Goal: Task Accomplishment & Management: Manage account settings

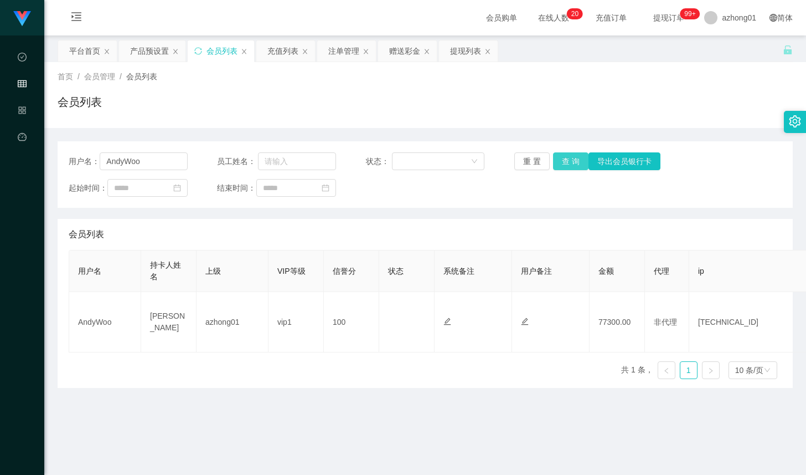
click at [557, 161] on button "查 询" at bounding box center [570, 161] width 35 height 18
click at [569, 161] on button "查 询" at bounding box center [570, 161] width 35 height 18
click at [569, 161] on div "重 置 查 询 导出会员银行卡" at bounding box center [573, 161] width 119 height 18
click at [569, 161] on button "查 询" at bounding box center [577, 161] width 48 height 18
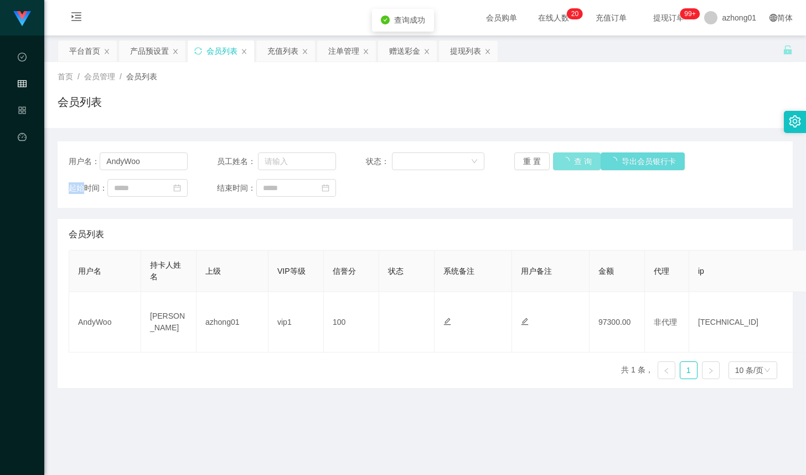
click at [569, 161] on button "查 询" at bounding box center [577, 161] width 48 height 18
click at [569, 161] on div "重 置 查 询 导出会员银行卡" at bounding box center [573, 161] width 119 height 18
click at [569, 161] on button "查 询" at bounding box center [570, 161] width 35 height 18
click at [150, 171] on div "用户名： AndyWoo 员工姓名： 状态： 重 置 查 询 导出会员银行卡 起始时间： 结束时间：" at bounding box center [425, 174] width 735 height 66
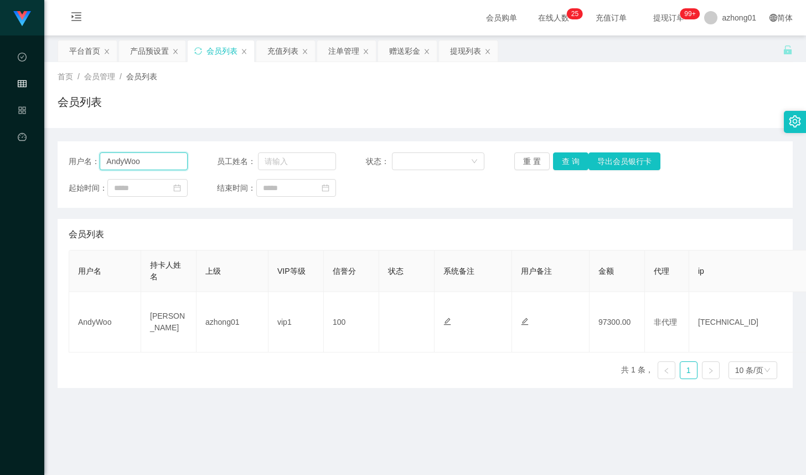
click at [150, 165] on input "AndyWoo" at bounding box center [144, 161] width 88 height 18
click at [279, 46] on div "充值列表" at bounding box center [282, 50] width 31 height 21
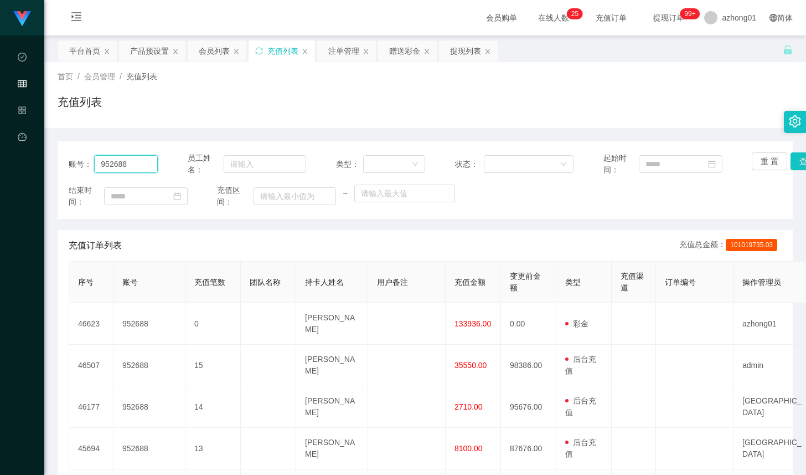
click at [151, 164] on input "952688" at bounding box center [126, 164] width 64 height 18
paste input "AndyWoo"
type input "AndyWoo"
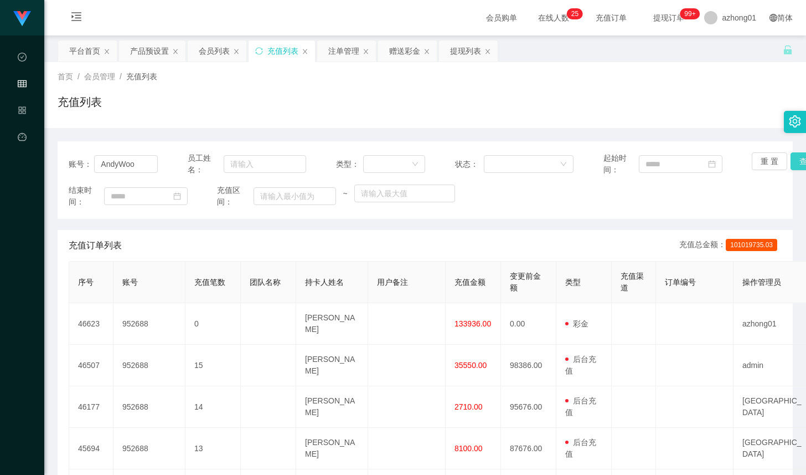
click at [791, 161] on button "查 询" at bounding box center [808, 161] width 35 height 18
click at [213, 54] on div "会员列表" at bounding box center [214, 50] width 31 height 21
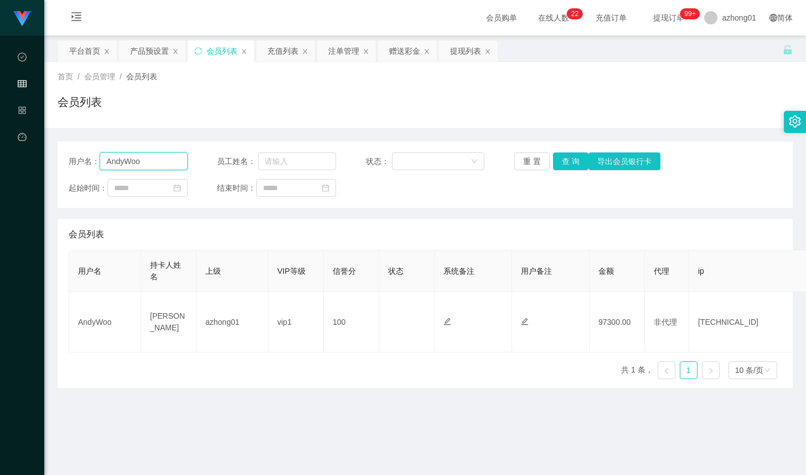
click at [144, 161] on input "AndyWoo" at bounding box center [144, 161] width 88 height 18
click at [571, 162] on button "查 询" at bounding box center [570, 161] width 35 height 18
click at [556, 162] on button "查 询" at bounding box center [570, 161] width 35 height 18
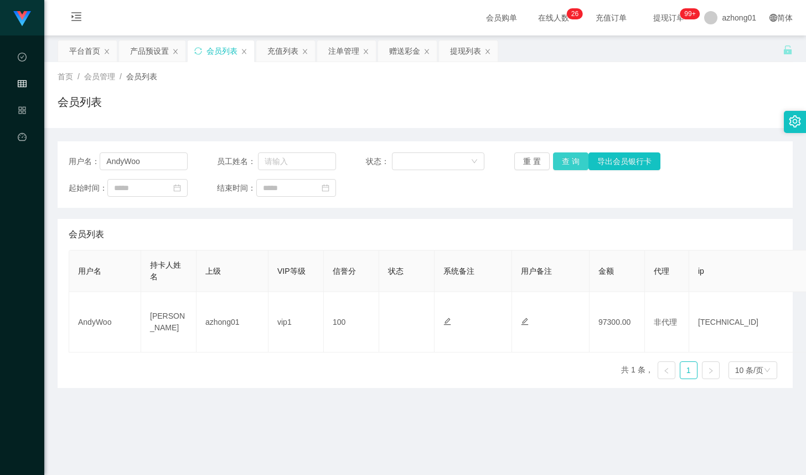
click at [572, 163] on button "查 询" at bounding box center [570, 161] width 35 height 18
click at [572, 163] on button "查 询" at bounding box center [577, 161] width 48 height 18
click at [572, 163] on div "重 置 查 询 导出会员银行卡" at bounding box center [573, 161] width 119 height 18
click at [572, 163] on button "查 询" at bounding box center [570, 161] width 35 height 18
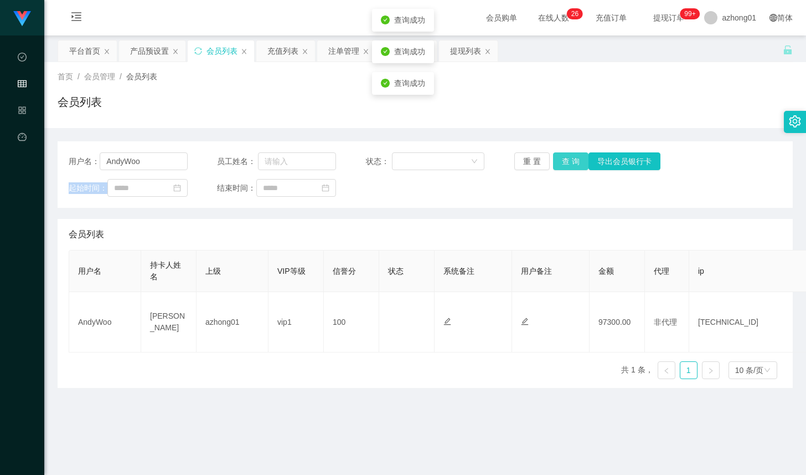
click at [572, 163] on div "重 置 查 询 导出会员银行卡" at bounding box center [573, 161] width 119 height 18
click at [572, 163] on button "查 询" at bounding box center [570, 161] width 35 height 18
click at [572, 163] on div "重 置 查 询 导出会员银行卡" at bounding box center [573, 161] width 119 height 18
click at [572, 163] on button "查 询" at bounding box center [570, 161] width 35 height 18
click at [572, 163] on div "重 置 查 询 导出会员银行卡" at bounding box center [573, 161] width 119 height 18
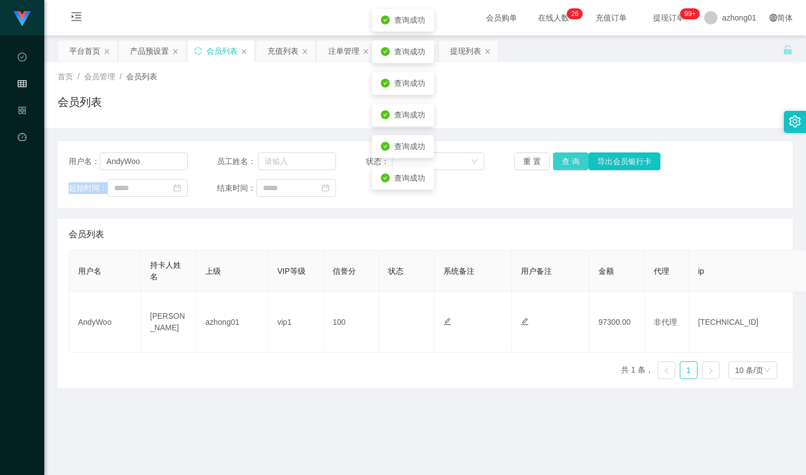
click at [572, 163] on button "查 询" at bounding box center [570, 161] width 35 height 18
click at [570, 163] on button "查 询" at bounding box center [570, 161] width 35 height 18
click at [558, 164] on button "查 询" at bounding box center [570, 161] width 35 height 18
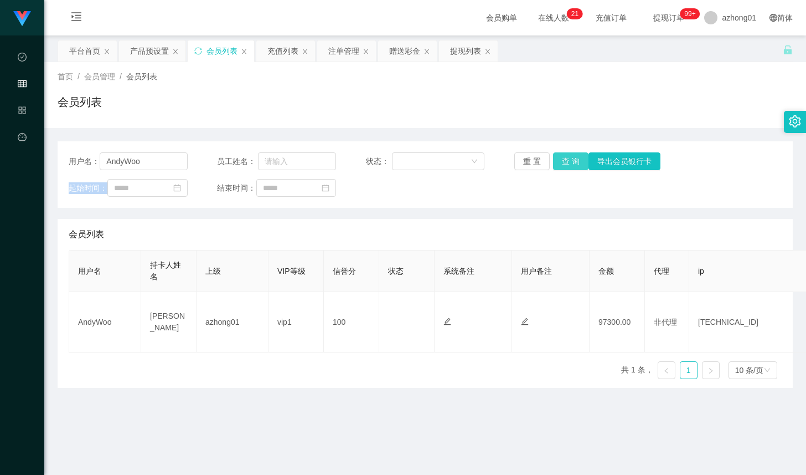
click at [579, 153] on button "查 询" at bounding box center [570, 161] width 35 height 18
click at [575, 161] on button "查 询" at bounding box center [570, 161] width 35 height 18
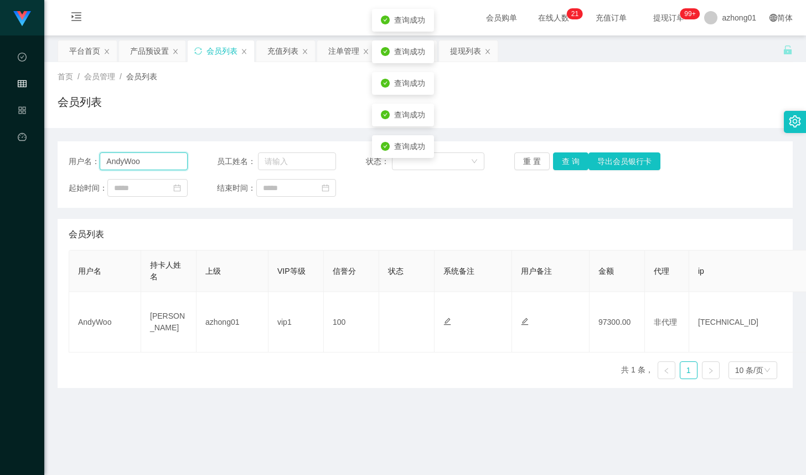
click at [143, 164] on input "AndyWoo" at bounding box center [144, 161] width 88 height 18
click at [566, 168] on button "查 询" at bounding box center [570, 161] width 35 height 18
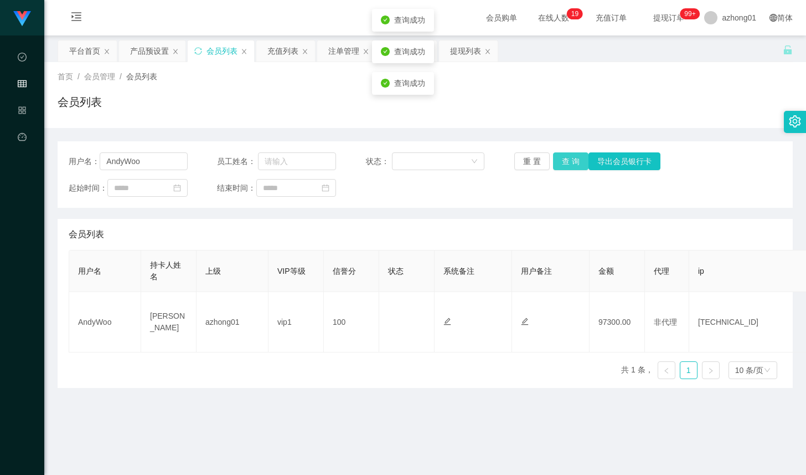
click at [566, 168] on button "查 询" at bounding box center [570, 161] width 35 height 18
click at [280, 54] on div "充值列表" at bounding box center [282, 50] width 31 height 21
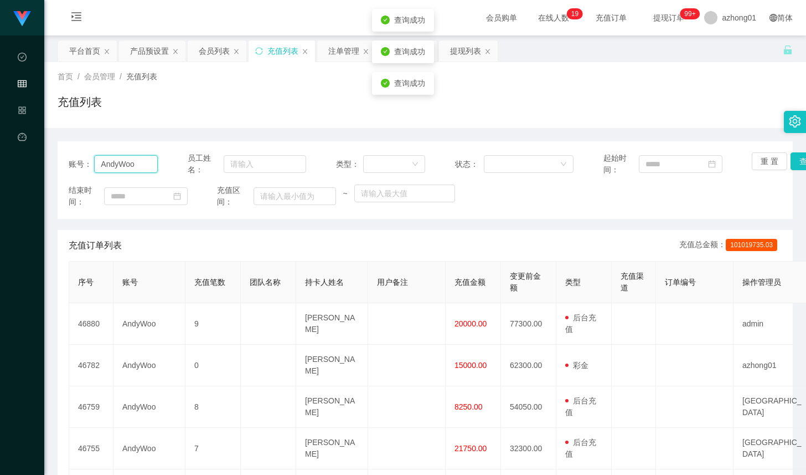
click at [149, 163] on input "AndyWoo" at bounding box center [126, 164] width 64 height 18
click at [791, 164] on button "查 询" at bounding box center [808, 161] width 35 height 18
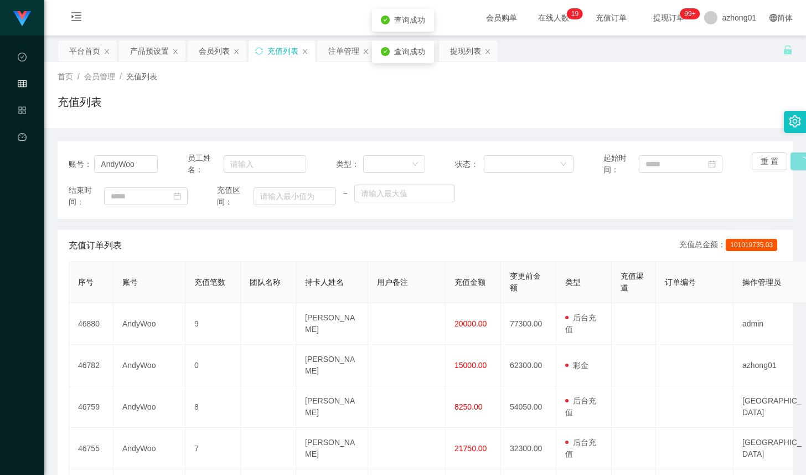
click at [791, 164] on button "查 询" at bounding box center [815, 161] width 48 height 18
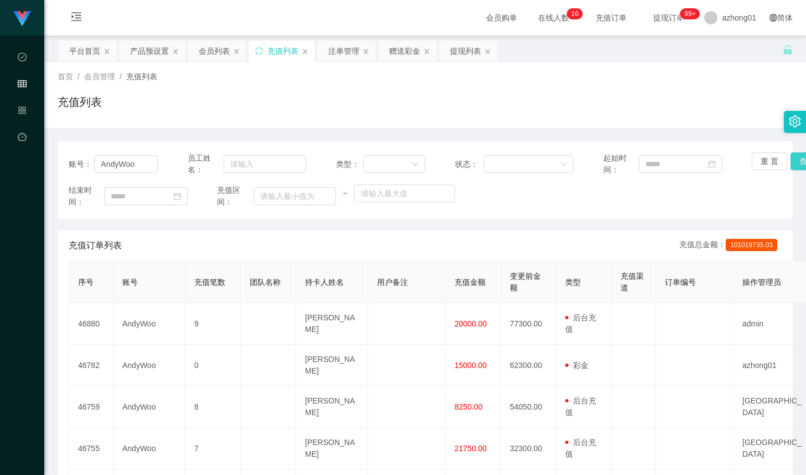
click at [792, 163] on button "查 询" at bounding box center [808, 161] width 35 height 18
click at [208, 52] on div "会员列表" at bounding box center [214, 50] width 31 height 21
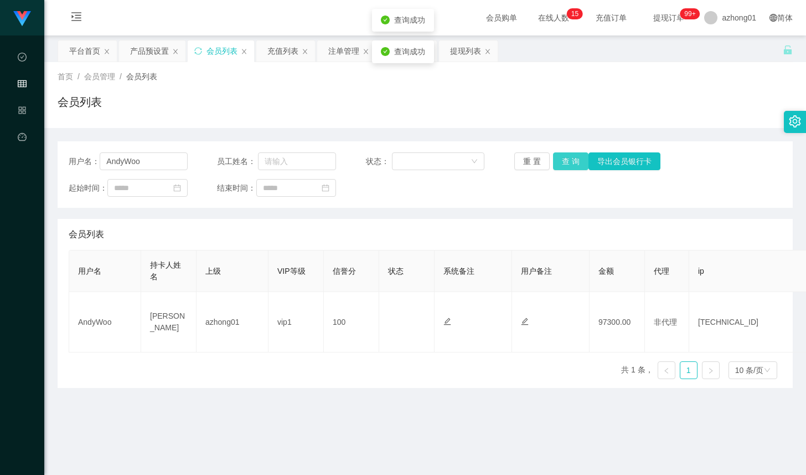
click at [553, 162] on button "查 询" at bounding box center [570, 161] width 35 height 18
click at [554, 162] on button "查 询" at bounding box center [570, 161] width 35 height 18
click at [554, 162] on button "查 询" at bounding box center [577, 161] width 48 height 18
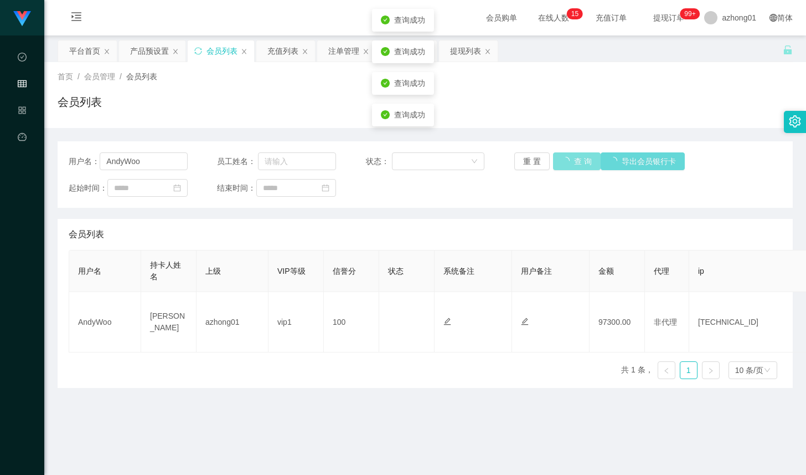
click at [554, 162] on button "查 询" at bounding box center [577, 161] width 48 height 18
click at [554, 162] on div "重 置 查 询 导出会员银行卡" at bounding box center [573, 161] width 119 height 18
click at [554, 162] on button "查 询" at bounding box center [570, 161] width 35 height 18
click at [554, 162] on div "重 置 查 询 导出会员银行卡" at bounding box center [573, 161] width 119 height 18
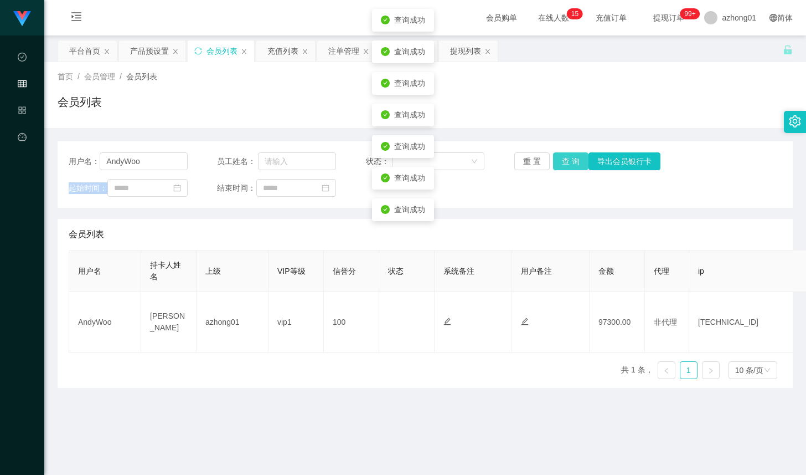
click at [554, 162] on button "查 询" at bounding box center [570, 161] width 35 height 18
click at [158, 168] on input "AndyWoo" at bounding box center [144, 161] width 88 height 18
click at [157, 168] on input "AndyWoo" at bounding box center [144, 161] width 88 height 18
click at [482, 81] on div "首页 / 会员管理 / 会员列表 /" at bounding box center [425, 77] width 735 height 12
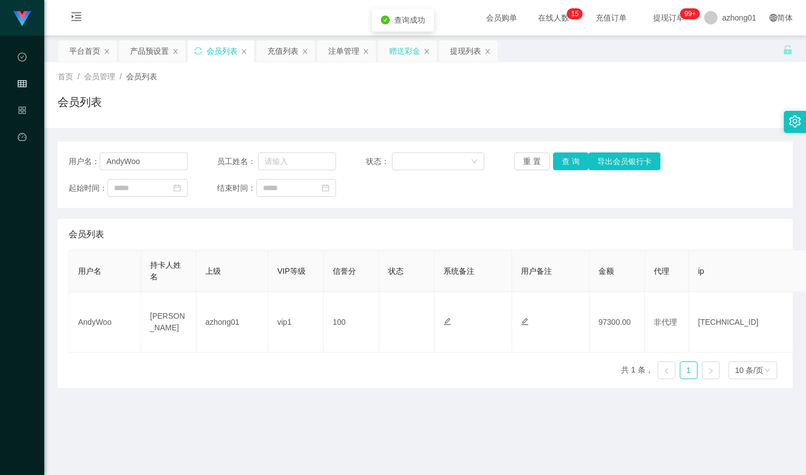
click at [415, 55] on div "赠送彩金" at bounding box center [404, 50] width 31 height 21
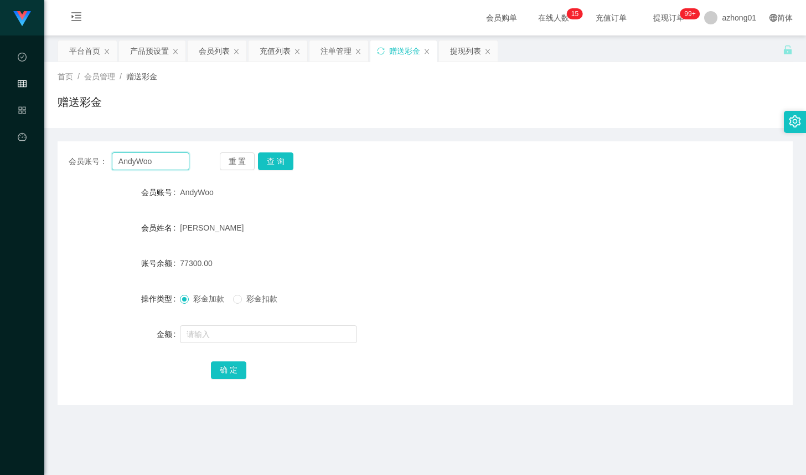
click at [166, 163] on input "AndyWoo" at bounding box center [151, 161] width 78 height 18
click at [274, 155] on button "查 询" at bounding box center [275, 161] width 35 height 18
click at [264, 163] on button "查 询" at bounding box center [275, 161] width 35 height 18
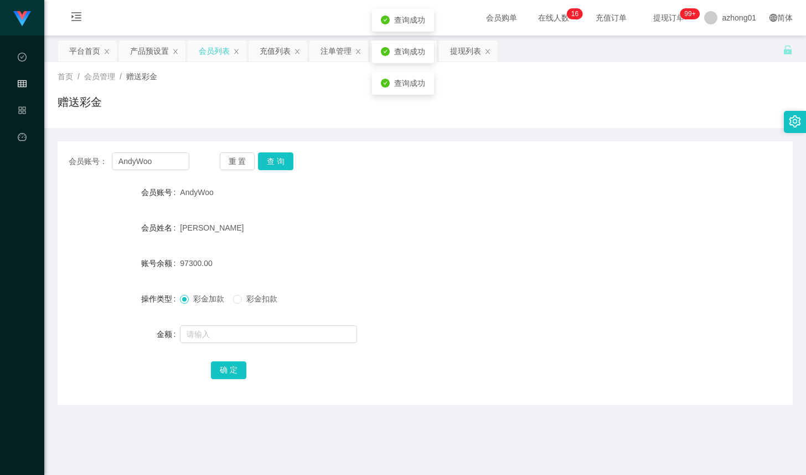
click at [216, 48] on div "会员列表" at bounding box center [214, 50] width 31 height 21
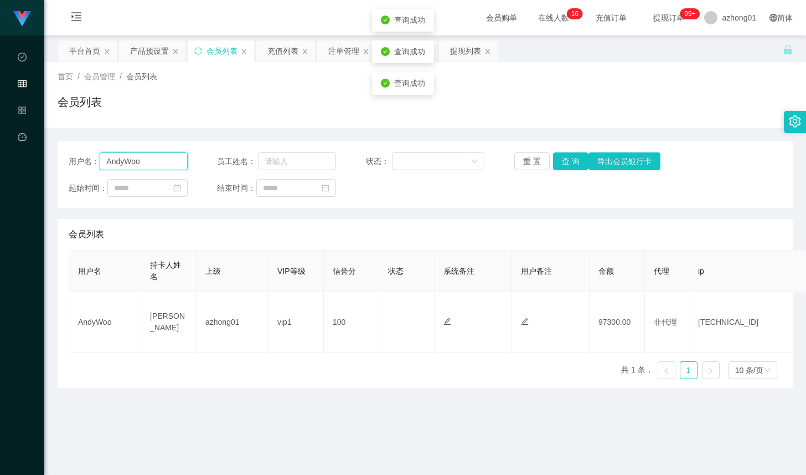
click at [142, 162] on input "AndyWoo" at bounding box center [144, 161] width 88 height 18
click at [555, 161] on button "查 询" at bounding box center [570, 161] width 35 height 18
click at [398, 52] on div "赠送彩金" at bounding box center [404, 50] width 31 height 21
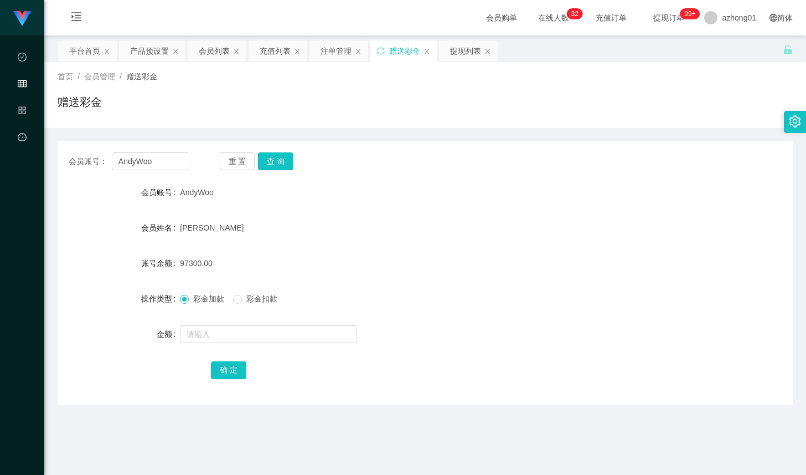
click at [227, 323] on div at bounding box center [394, 334] width 429 height 22
click at [227, 325] on input "text" at bounding box center [268, 334] width 177 height 18
type input "3"
type input "v"
type input "28000"
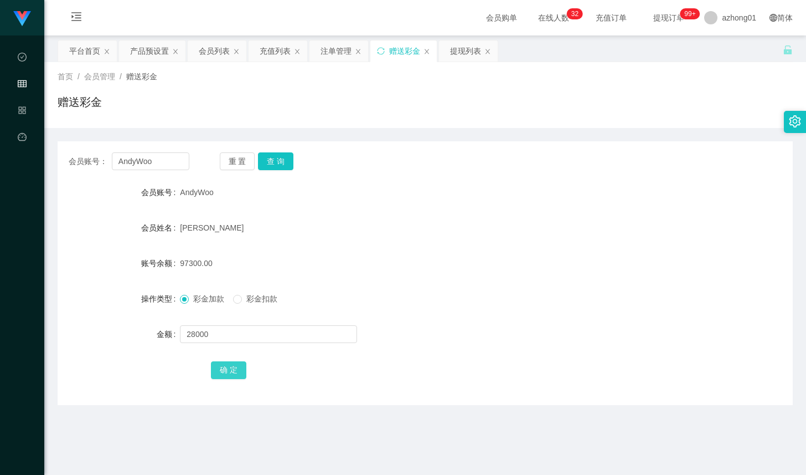
click at [240, 371] on button "确 定" at bounding box center [228, 370] width 35 height 18
click at [270, 166] on button "查 询" at bounding box center [275, 161] width 35 height 18
click at [174, 159] on input "AndyWoo" at bounding box center [151, 161] width 78 height 18
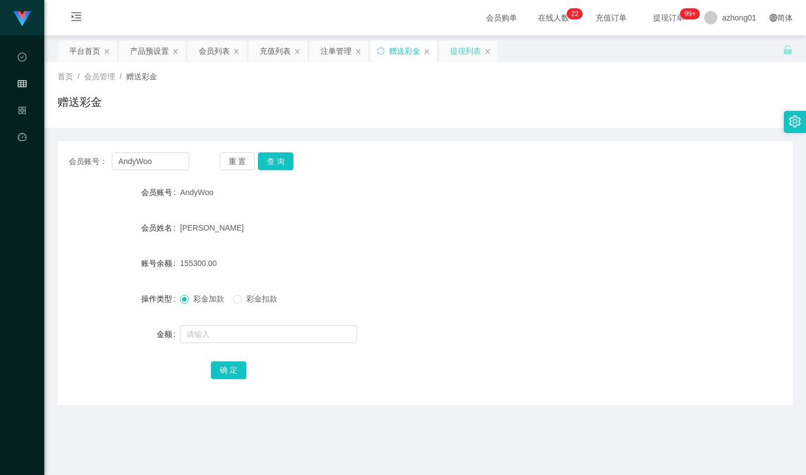
click at [457, 56] on div "提现列表" at bounding box center [465, 50] width 31 height 21
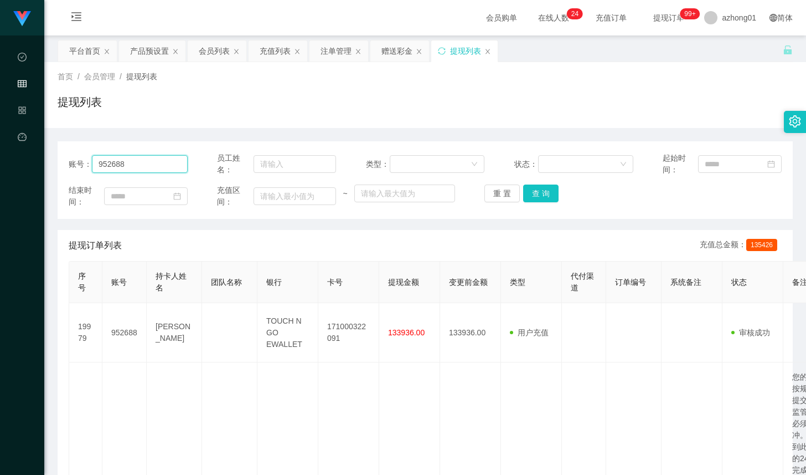
click at [156, 168] on input "952688" at bounding box center [140, 164] width 96 height 18
paste input "AndyWoo"
type input "AndyWoo"
click at [525, 195] on button "查 询" at bounding box center [540, 193] width 35 height 18
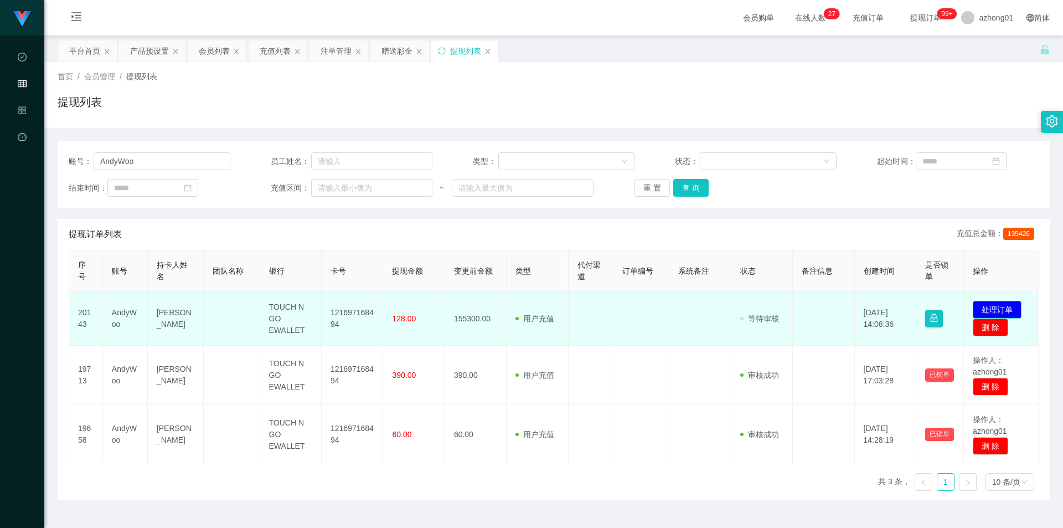
click at [806, 313] on button "处理订单" at bounding box center [997, 310] width 49 height 18
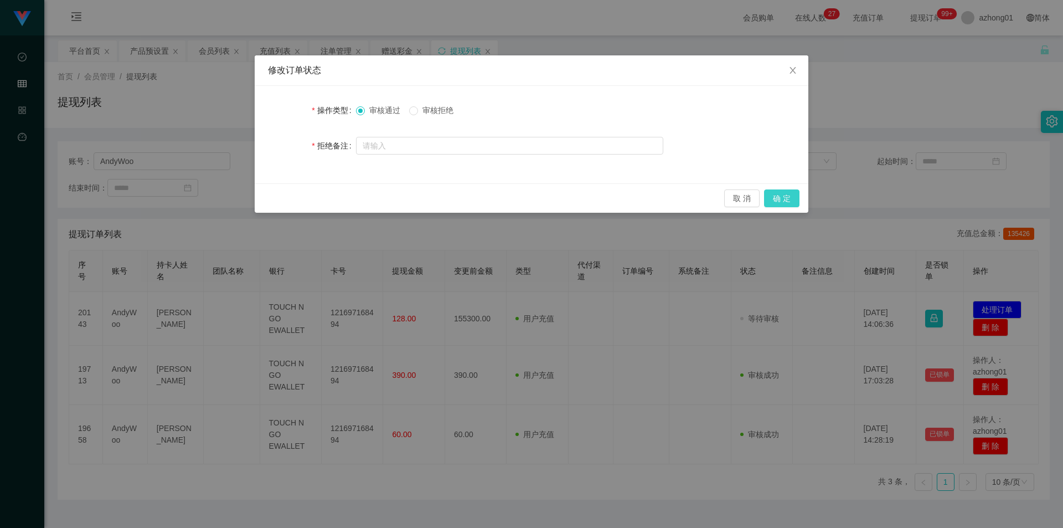
click at [783, 192] on button "确 定" at bounding box center [781, 198] width 35 height 18
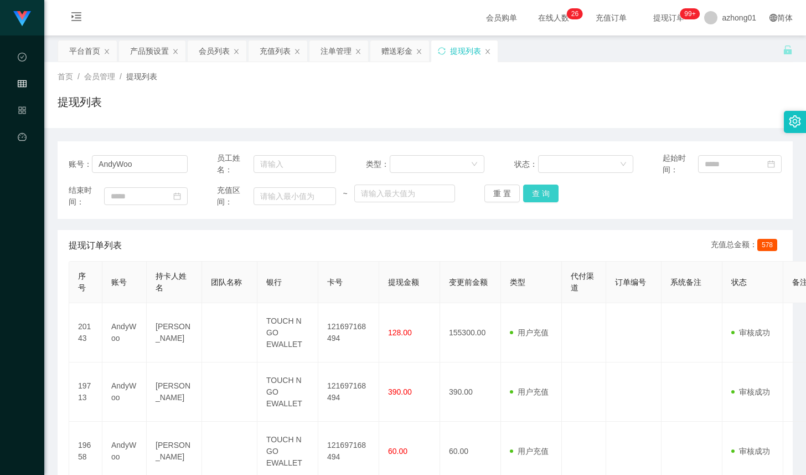
click at [537, 192] on button "查 询" at bounding box center [540, 193] width 35 height 18
click at [537, 192] on button "查 询" at bounding box center [547, 193] width 48 height 18
click at [537, 192] on div "重 置 查 询" at bounding box center [544, 193] width 119 height 18
click at [537, 192] on button "查 询" at bounding box center [547, 193] width 48 height 18
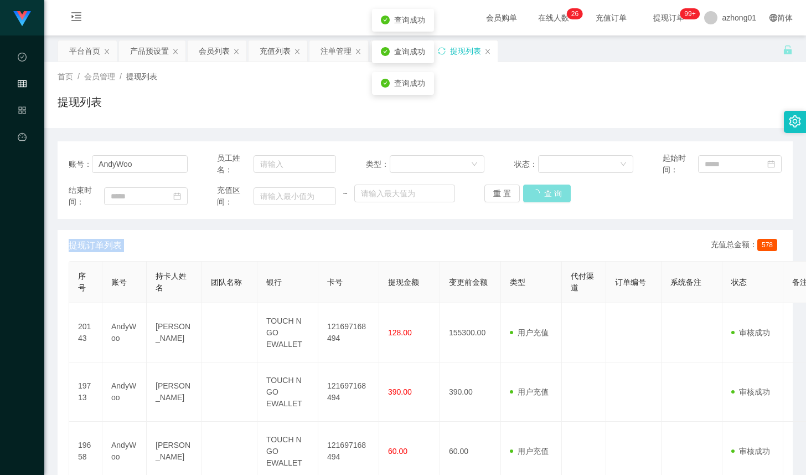
click at [537, 192] on div "重 置 查 询" at bounding box center [544, 193] width 119 height 18
click at [537, 192] on button "查 询" at bounding box center [547, 193] width 48 height 18
click at [537, 192] on div "重 置 查 询" at bounding box center [544, 193] width 119 height 18
click at [537, 192] on button "查 询" at bounding box center [547, 193] width 48 height 18
click at [537, 192] on div "重 置 查 询" at bounding box center [544, 193] width 119 height 18
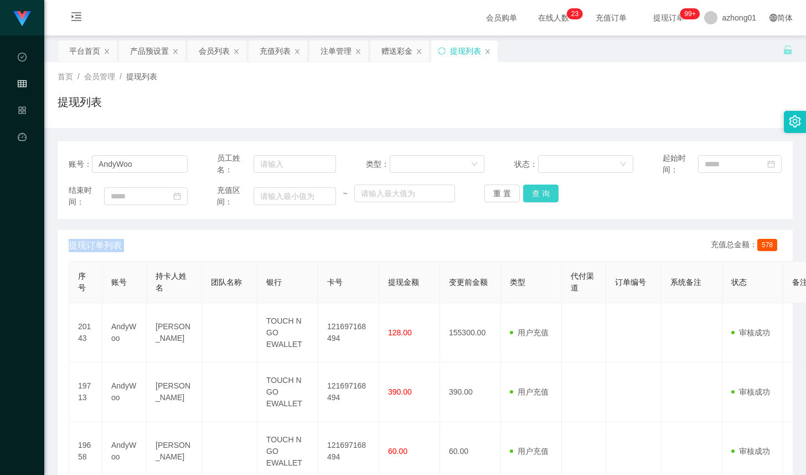
click at [532, 196] on button "查 询" at bounding box center [540, 193] width 35 height 18
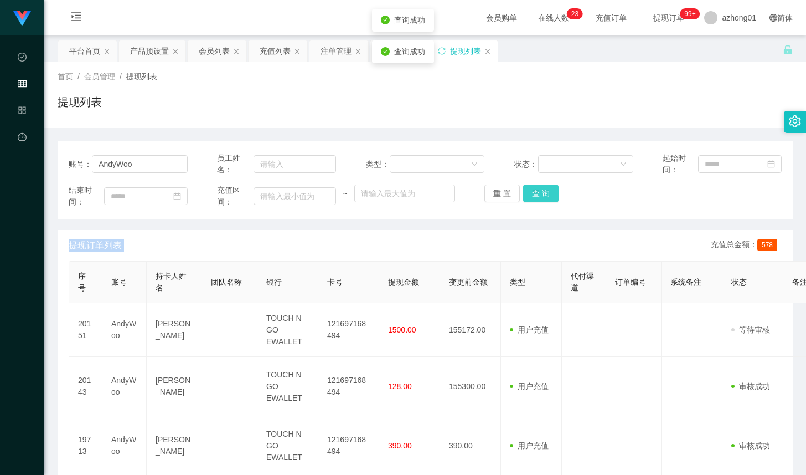
click at [532, 196] on button "查 询" at bounding box center [540, 193] width 35 height 18
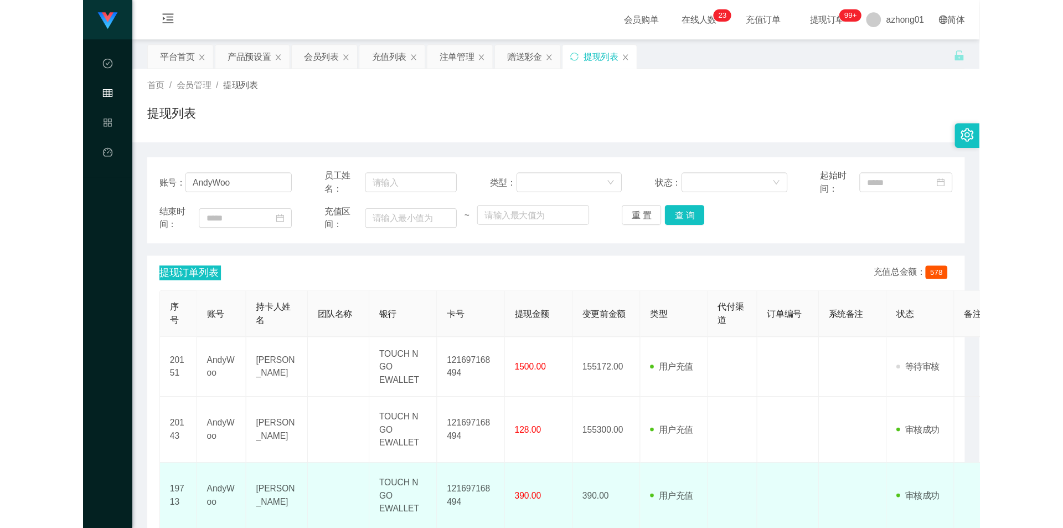
scroll to position [147, 0]
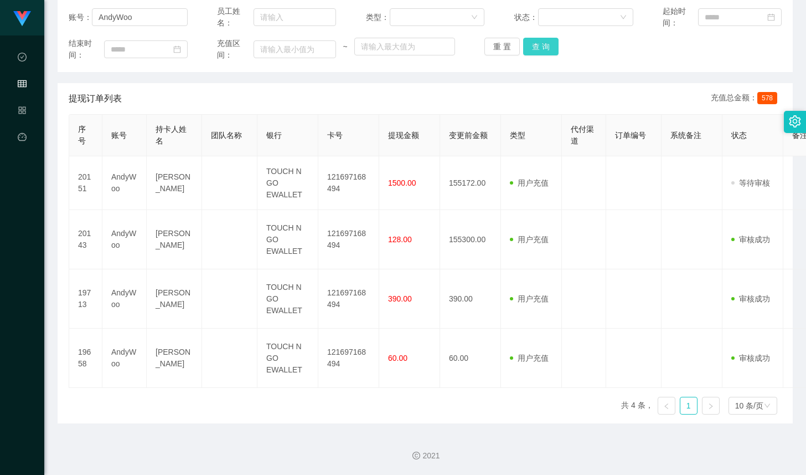
drag, startPoint x: 538, startPoint y: 37, endPoint x: 543, endPoint y: 44, distance: 8.7
click at [537, 38] on div "账号： AndyWoo 员工姓名： 类型： 状态： 起始时间： 结束时间： 充值区间： ~ 重 置 查 询" at bounding box center [425, 33] width 735 height 78
click at [550, 50] on button "查 询" at bounding box center [540, 47] width 35 height 18
click at [539, 45] on button "查 询" at bounding box center [540, 47] width 35 height 18
click at [538, 45] on div "重 置 查 询" at bounding box center [544, 47] width 119 height 18
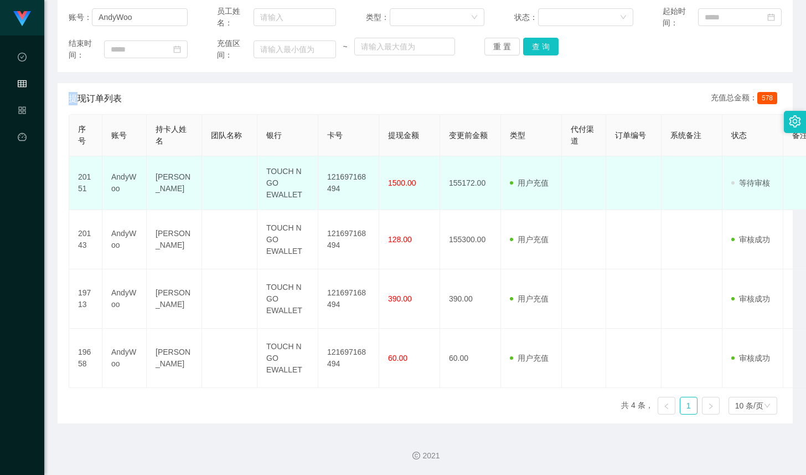
click at [745, 193] on td "审核驳回 审核成功 等待审核" at bounding box center [753, 183] width 61 height 54
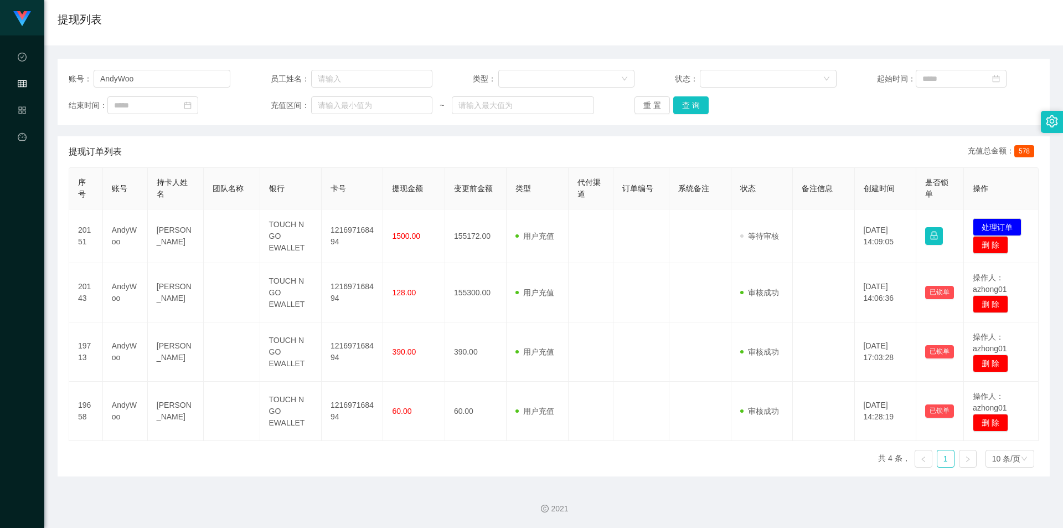
scroll to position [83, 0]
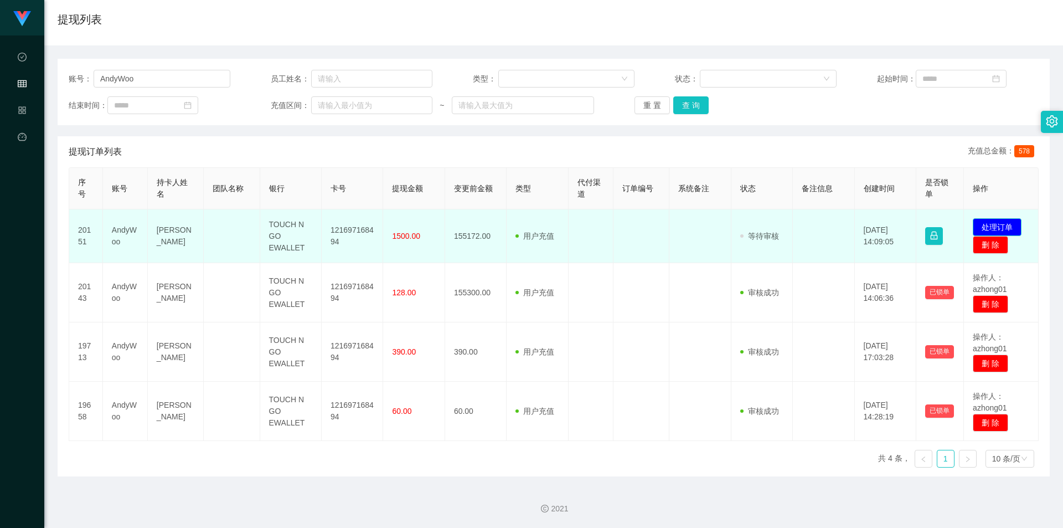
click at [806, 219] on button "处理订单" at bounding box center [997, 227] width 49 height 18
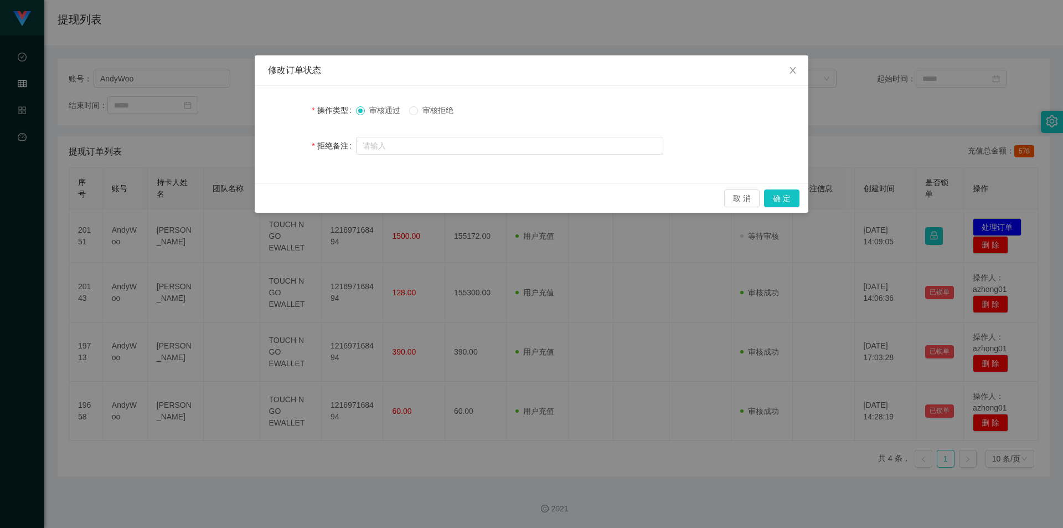
click at [453, 108] on span "审核拒绝" at bounding box center [438, 110] width 40 height 9
click at [501, 141] on input "text" at bounding box center [509, 146] width 307 height 18
paste input "您的提款未按规定顺序提交。根据监管要求，必须立即对冲。请在收到此通知后的24小时内完成指定的对冲操作，以免账户被冻结。对冲金额为您账户余额的40%（RM621…"
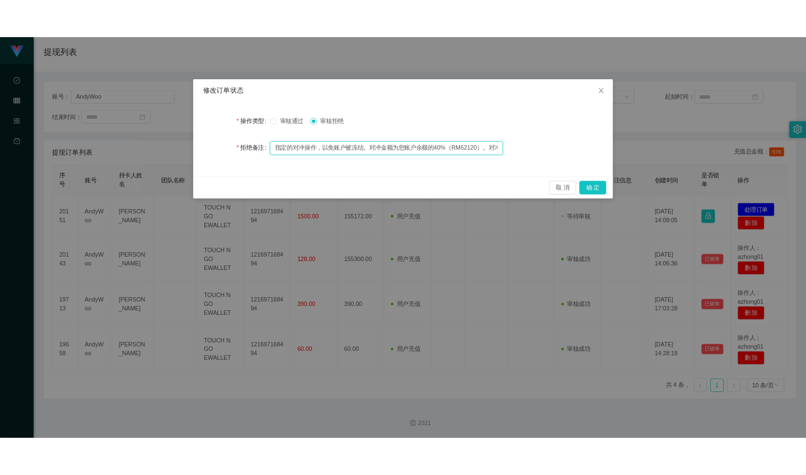
scroll to position [0, 0]
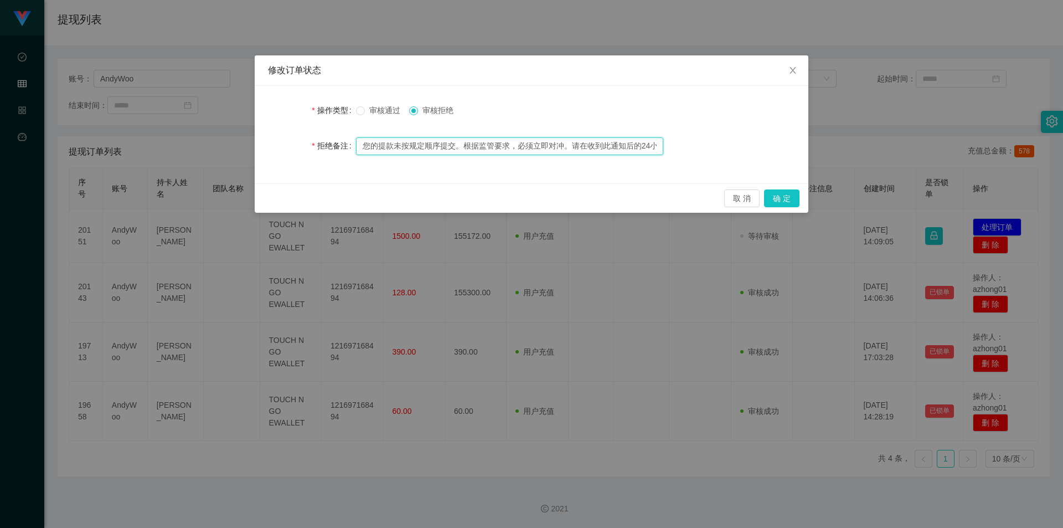
drag, startPoint x: 516, startPoint y: 141, endPoint x: 285, endPoint y: 133, distance: 231.1
click at [285, 133] on form "操作类型 审核通过 审核拒绝 拒绝备注 您的提款未按规定顺序提交。根据监管要求，必须立即对冲。请在收到此通知后的24小时内完成指定的对冲操作，以免账户被冻结。…" at bounding box center [531, 128] width 527 height 58
type input "您的提款未按规定顺序提交。根据监管要求，必须立即对冲。请在收到此通知后的24小时内完成指定的对冲操作，以免账户被冻结。对冲金额为您账户余额的40%（RM621…"
click at [535, 122] on form "操作类型 审核通过 审核拒绝 拒绝备注 您的提款未按规定顺序提交。根据监管要求，必须立即对冲。请在收到此通知后的24小时内完成指定的对冲操作，以免账户被冻结。…" at bounding box center [531, 128] width 527 height 58
click at [788, 197] on button "确 定" at bounding box center [781, 198] width 35 height 18
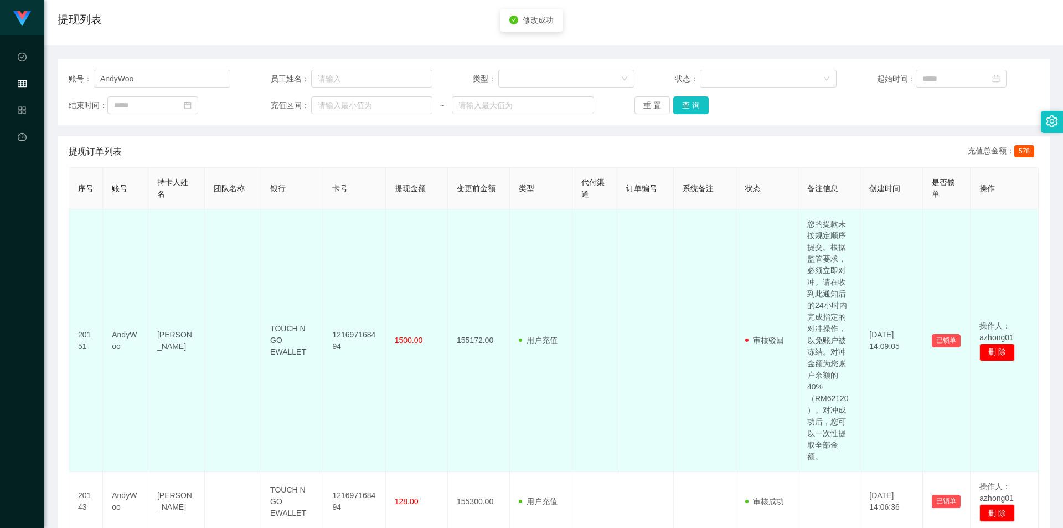
click at [131, 336] on td "AndyWoo" at bounding box center [125, 340] width 45 height 263
copy td "AndyWoo"
